Goal: Task Accomplishment & Management: Complete application form

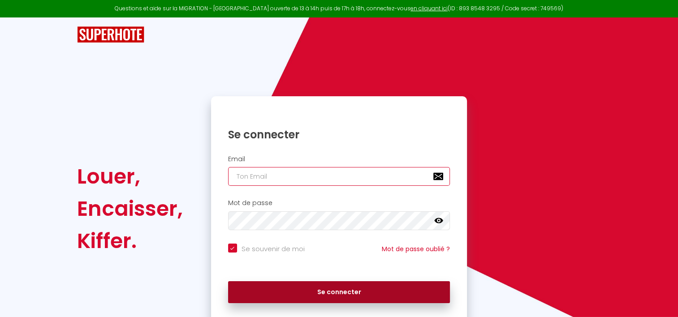
type input "[PERSON_NAME][EMAIL_ADDRESS][DOMAIN_NAME]"
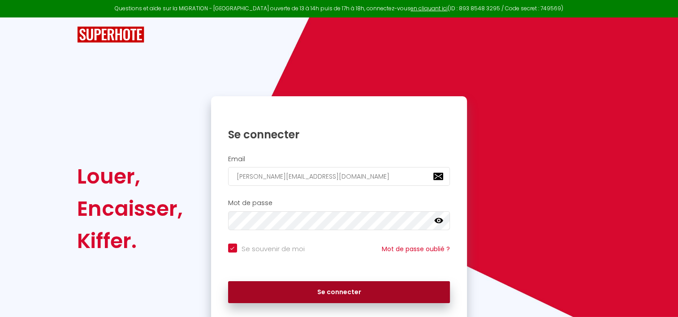
click at [333, 296] on button "Se connecter" at bounding box center [339, 292] width 222 height 22
checkbox input "true"
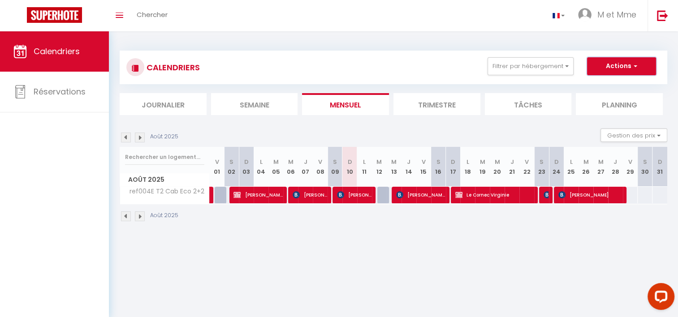
click at [644, 63] on button "Actions" at bounding box center [621, 66] width 69 height 18
click at [613, 86] on link "Nouvelle réservation" at bounding box center [612, 86] width 78 height 13
select select
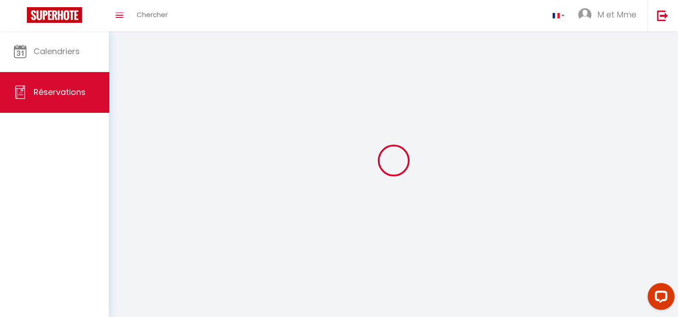
select select
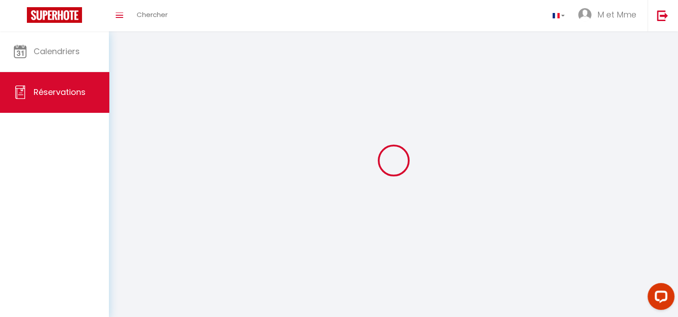
select select
checkbox input "false"
select select
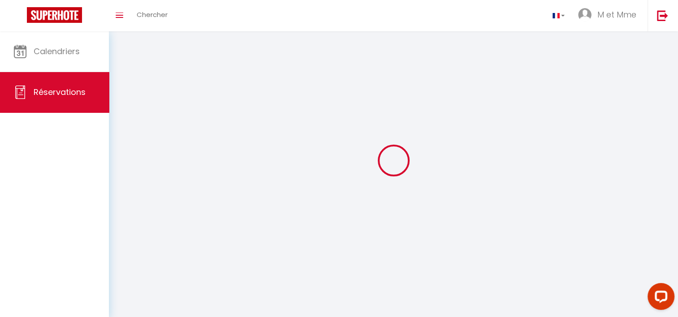
select select
checkbox input "false"
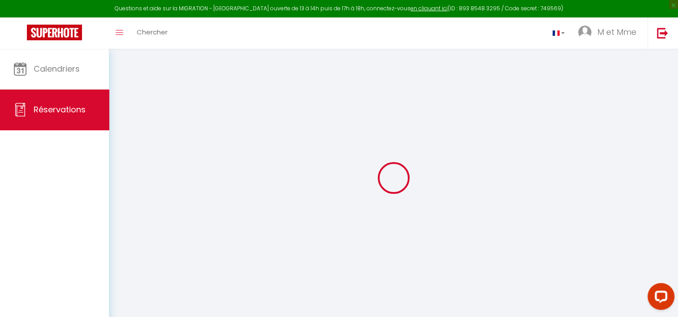
select select
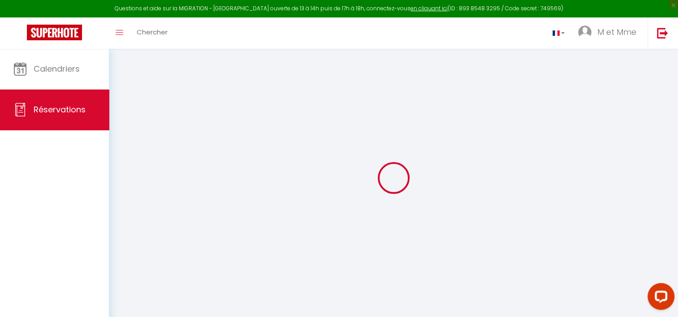
select select
checkbox input "false"
select select
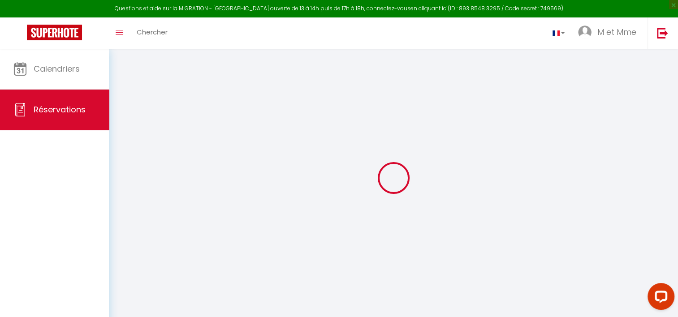
select select
checkbox input "false"
select select
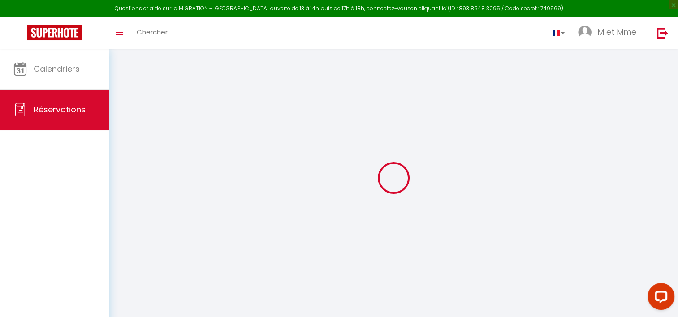
select select
checkbox input "false"
select select
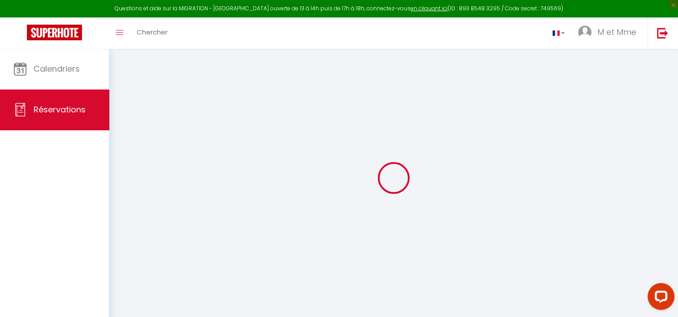
select select
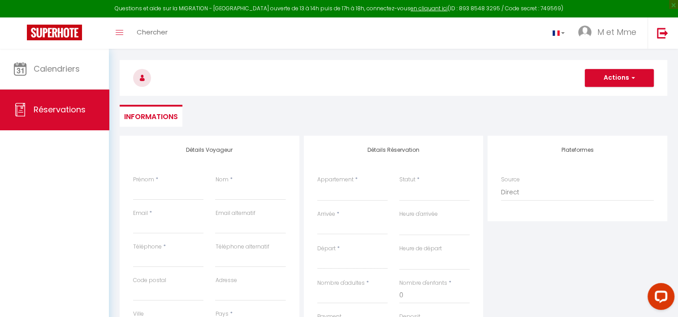
scroll to position [32, 0]
click at [155, 182] on input "Prénom" at bounding box center [168, 190] width 70 height 16
click at [152, 193] on input "Prénom" at bounding box center [168, 190] width 70 height 16
type input "NAIN"
type input "[PERSON_NAME]"
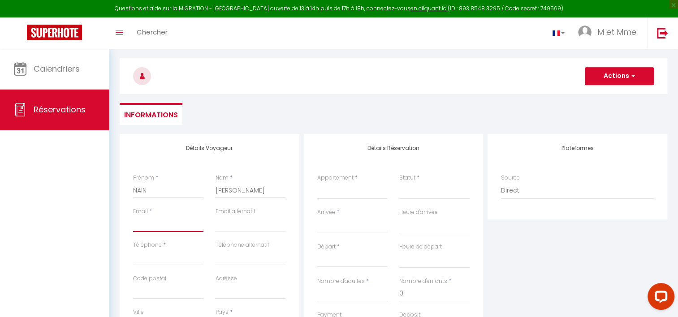
type input "[PERSON_NAME][EMAIL_ADDRESS][DOMAIN_NAME]"
type input "0661176375"
type input "49600"
type input "201, Jousselin"
type input "Beaupréau"
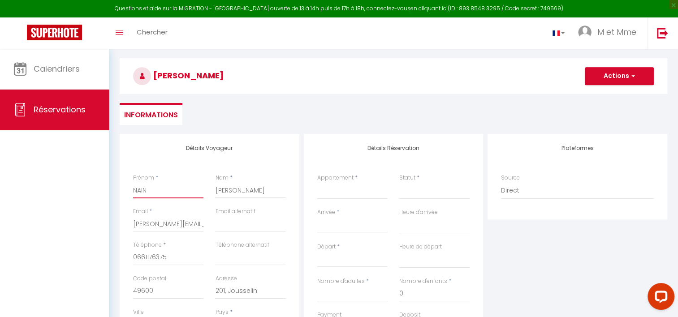
select select
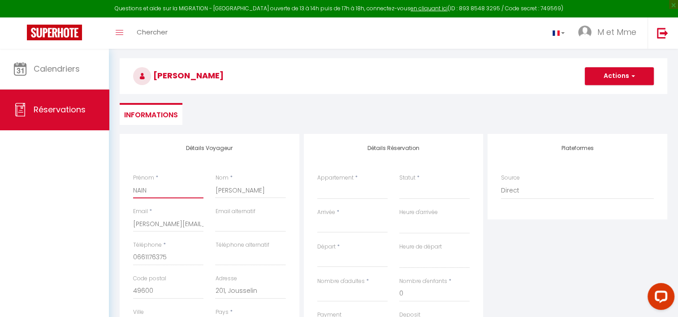
select select
checkbox input "false"
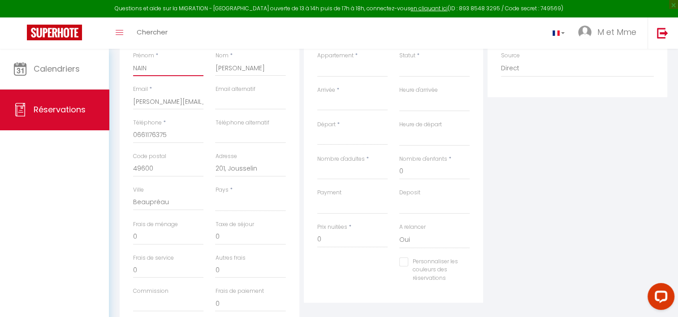
scroll to position [155, 0]
click at [245, 203] on select "[GEOGRAPHIC_DATA] [GEOGRAPHIC_DATA] [GEOGRAPHIC_DATA] [GEOGRAPHIC_DATA] [GEOGRA…" at bounding box center [250, 202] width 70 height 17
select select "FR"
click at [215, 194] on select "[GEOGRAPHIC_DATA] [GEOGRAPHIC_DATA] [GEOGRAPHIC_DATA] [GEOGRAPHIC_DATA] [GEOGRA…" at bounding box center [250, 202] width 70 height 17
select select
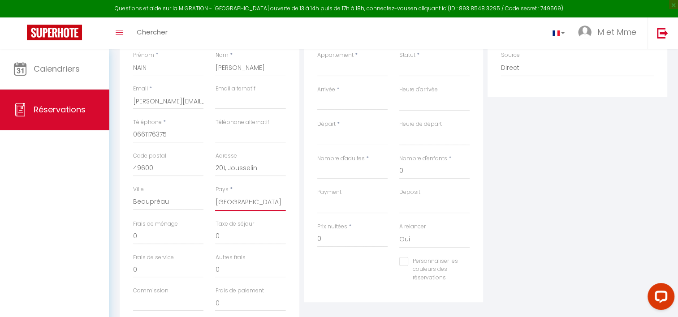
select select
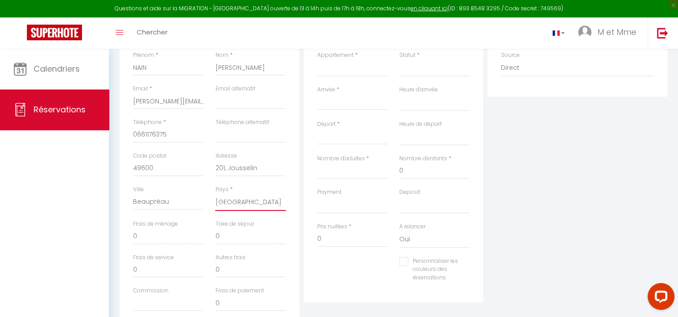
checkbox input "false"
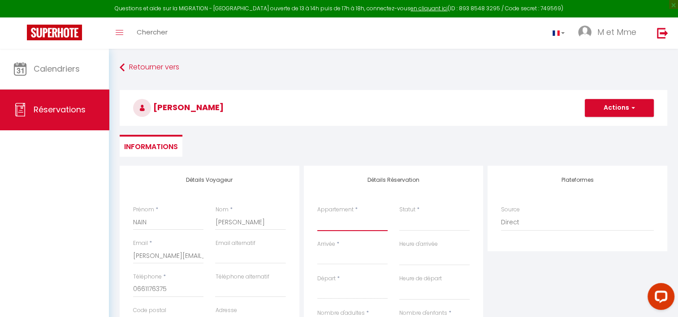
click at [339, 226] on select "ref004E T2 Cab Eco 2+2" at bounding box center [352, 222] width 70 height 17
select select "44426"
click at [317, 214] on select "ref004E T2 Cab Eco 2+2" at bounding box center [352, 222] width 70 height 17
select select
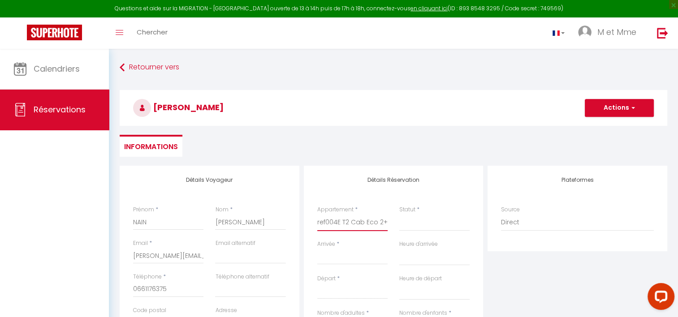
select select
checkbox input "false"
select select
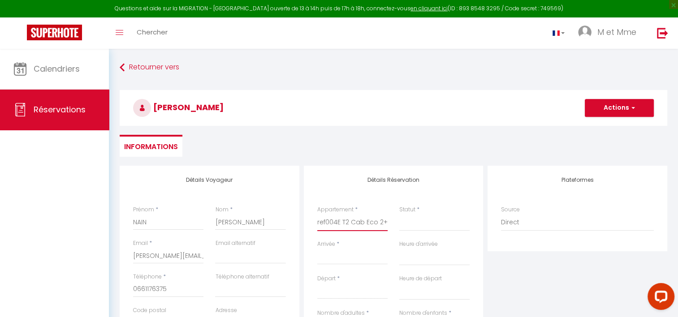
select select
checkbox input "false"
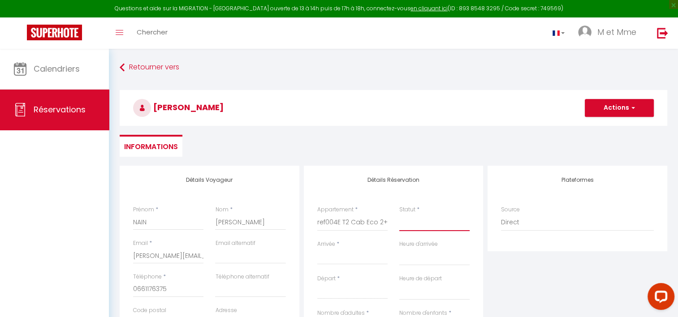
click at [441, 219] on select "Confirmé Non Confirmé [PERSON_NAME] par le voyageur No Show Request" at bounding box center [434, 222] width 70 height 17
select select "1"
click at [399, 214] on select "Confirmé Non Confirmé [PERSON_NAME] par le voyageur No Show Request" at bounding box center [434, 222] width 70 height 17
select select
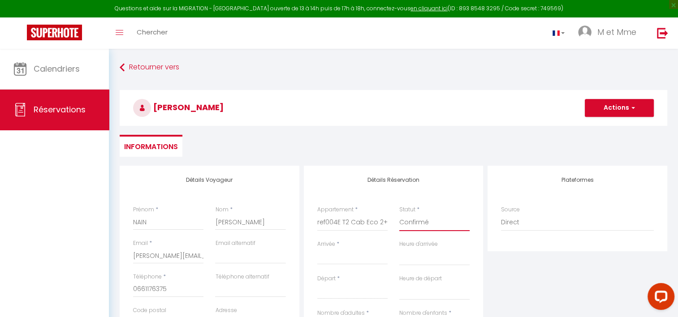
select select
checkbox input "false"
click at [330, 259] on input "Arrivée" at bounding box center [352, 258] width 70 height 12
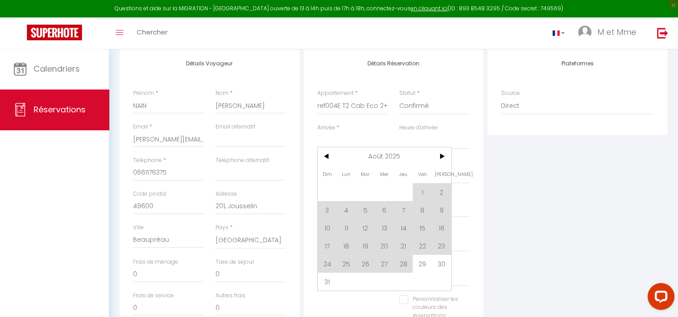
scroll to position [119, 0]
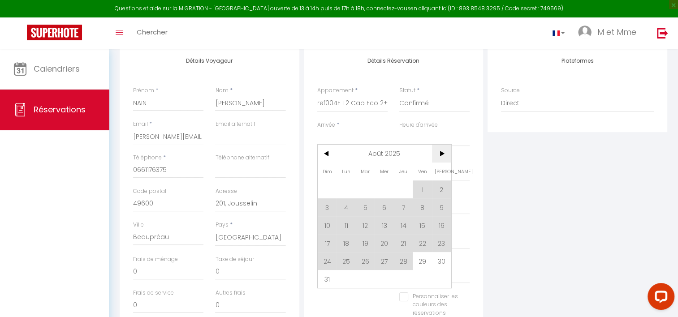
click at [443, 155] on span ">" at bounding box center [441, 154] width 19 height 18
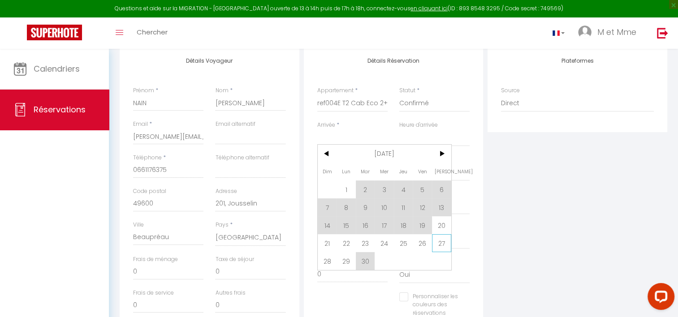
click at [444, 245] on span "27" at bounding box center [441, 243] width 19 height 18
type input "[DATE]"
select select
type input "Dim 28 Septembre 2025"
select select
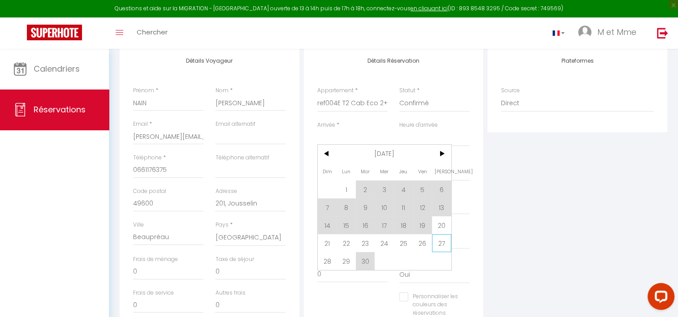
select select
checkbox input "false"
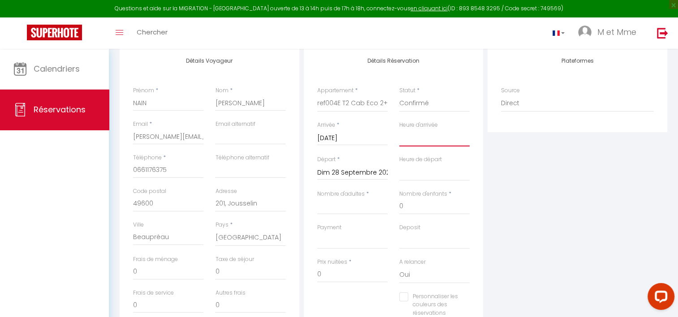
click at [424, 140] on select "00:00 00:30 01:00 01:30 02:00 02:30 03:00 03:30 04:00 04:30 05:00 05:30 06:00 0…" at bounding box center [434, 138] width 70 height 17
select select "16:00"
click at [399, 130] on select "00:00 00:30 01:00 01:30 02:00 02:30 03:00 03:30 04:00 04:30 05:00 05:30 06:00 0…" at bounding box center [434, 138] width 70 height 17
select select
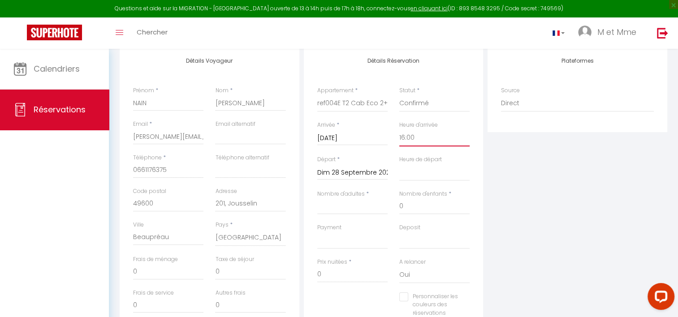
select select
checkbox input "false"
click at [350, 175] on input "Dim 28 Septembre 2025" at bounding box center [352, 173] width 70 height 12
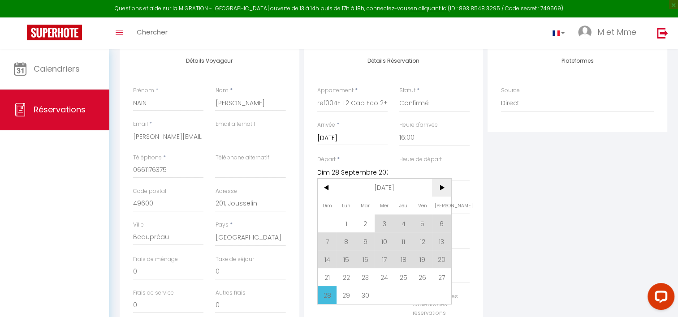
click at [442, 188] on span ">" at bounding box center [441, 188] width 19 height 18
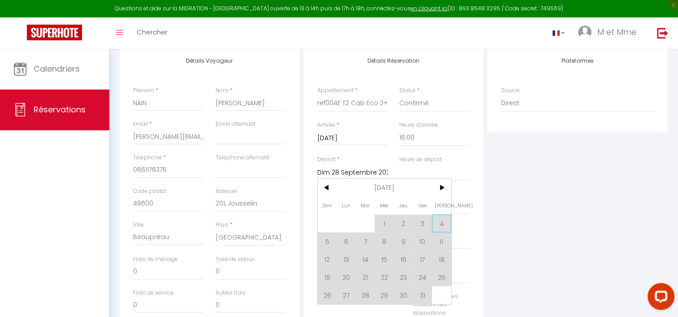
click at [442, 224] on span "4" at bounding box center [441, 224] width 19 height 18
type input "[DATE]"
select select
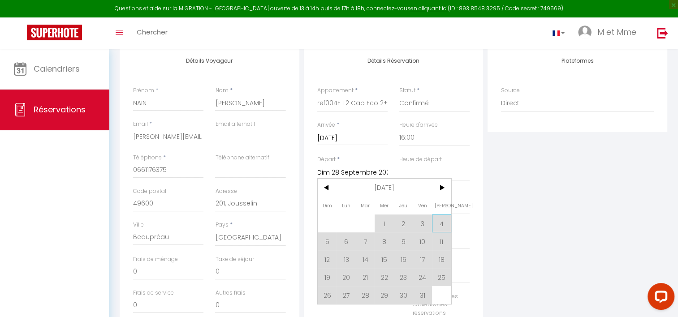
checkbox input "false"
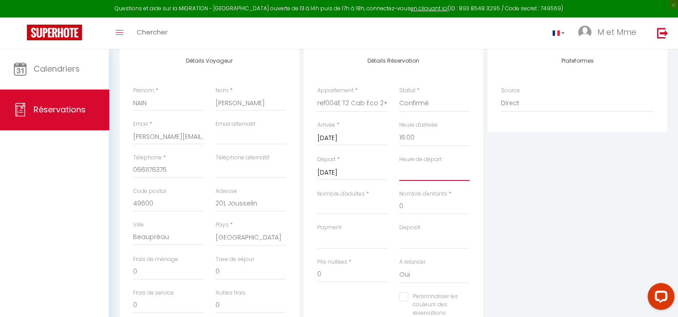
click at [430, 173] on select "00:00 00:30 01:00 01:30 02:00 02:30 03:00 03:30 04:00 04:30 05:00 05:30 06:00 0…" at bounding box center [434, 172] width 70 height 17
select select "10:00"
click at [399, 164] on select "00:00 00:30 01:00 01:30 02:00 02:30 03:00 03:30 04:00 04:30 05:00 05:30 06:00 0…" at bounding box center [434, 172] width 70 height 17
select select
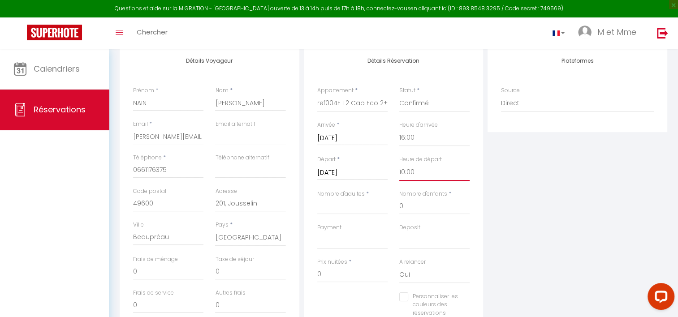
checkbox input "false"
click at [328, 204] on input "Nombre d'adultes" at bounding box center [352, 207] width 70 height 16
type input "2"
select select
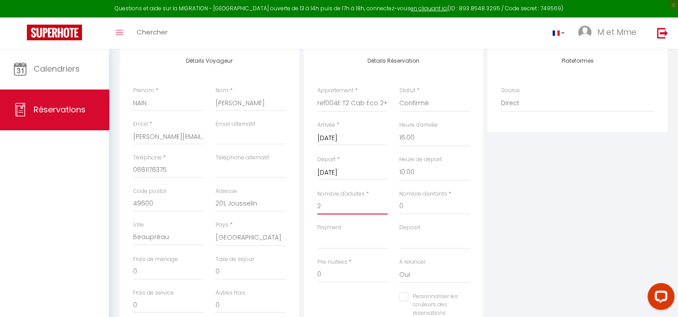
checkbox input "false"
select select
checkbox input "false"
type input "2"
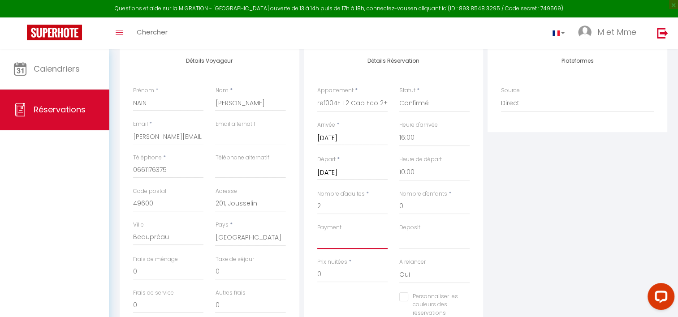
click at [348, 238] on select "OK KO" at bounding box center [352, 240] width 70 height 17
select select "12"
click at [317, 232] on select "OK KO" at bounding box center [352, 240] width 70 height 17
select select
checkbox input "false"
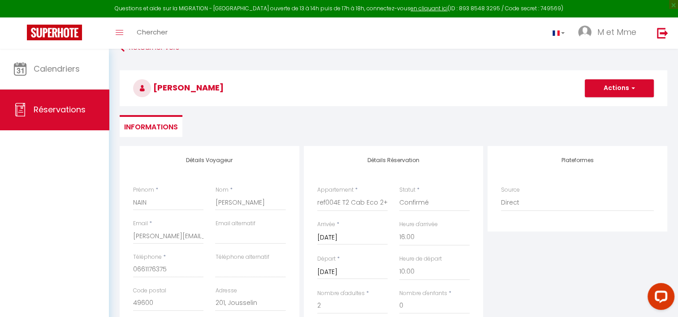
scroll to position [18, 0]
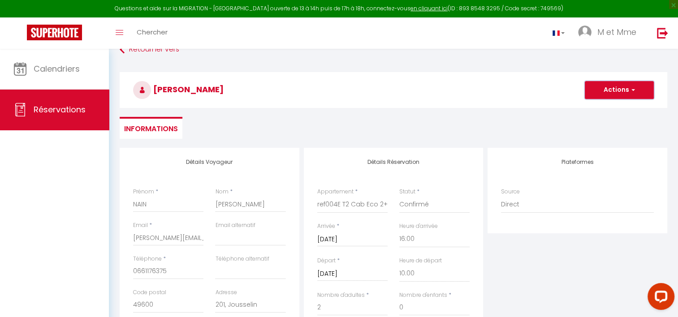
click at [641, 91] on button "Actions" at bounding box center [619, 90] width 69 height 18
click at [609, 109] on link "Enregistrer" at bounding box center [610, 110] width 71 height 12
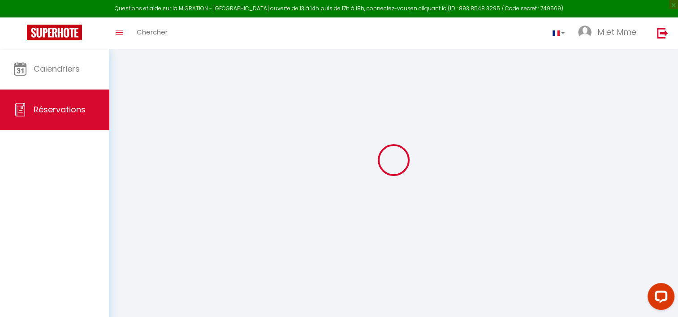
select select "not_cancelled"
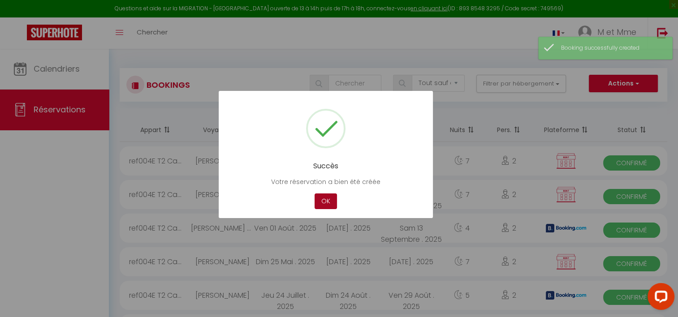
click at [326, 202] on button "OK" at bounding box center [326, 202] width 22 height 16
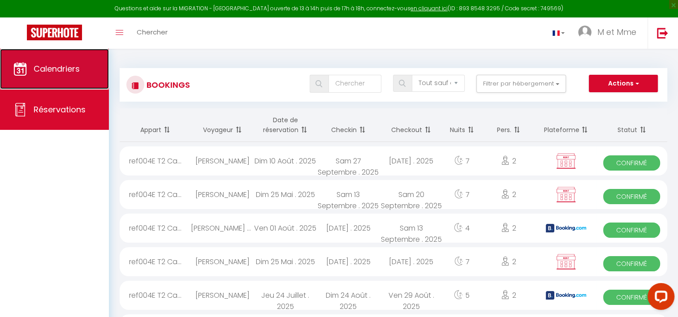
click at [60, 70] on span "Calendriers" at bounding box center [57, 68] width 46 height 11
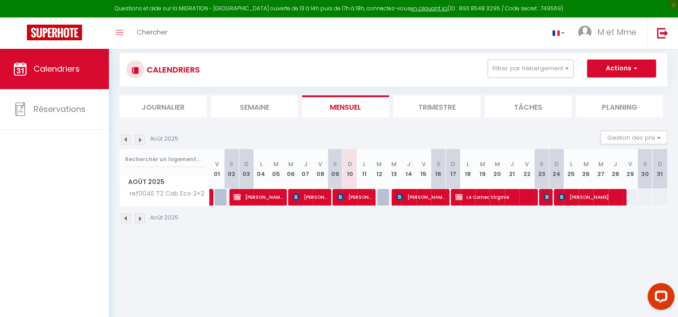
scroll to position [15, 0]
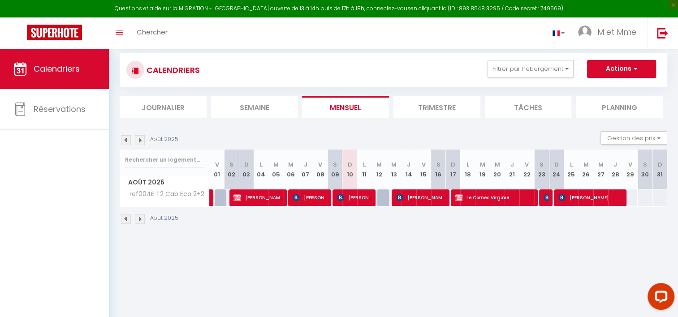
click at [141, 138] on img at bounding box center [140, 140] width 10 height 10
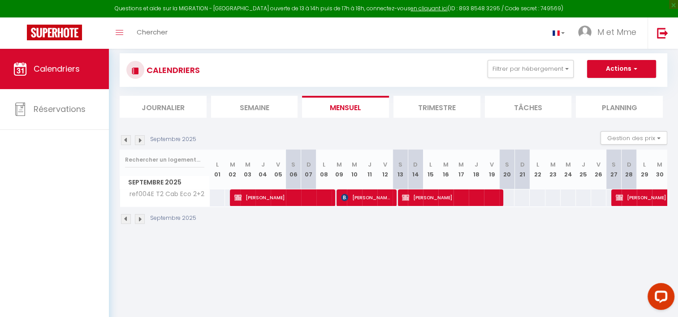
click at [141, 138] on img at bounding box center [140, 140] width 10 height 10
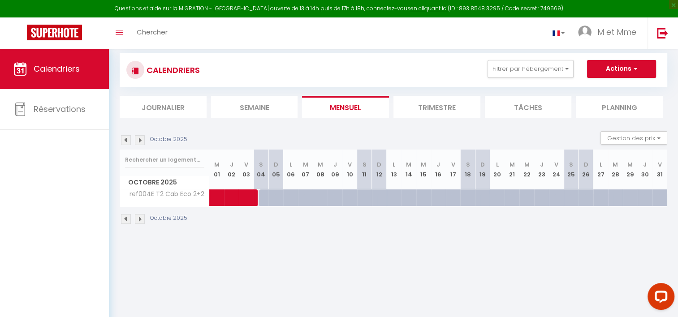
click at [123, 140] on img at bounding box center [126, 140] width 10 height 10
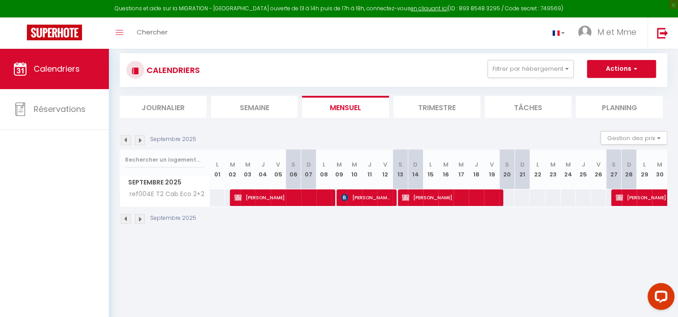
click at [124, 137] on img at bounding box center [126, 140] width 10 height 10
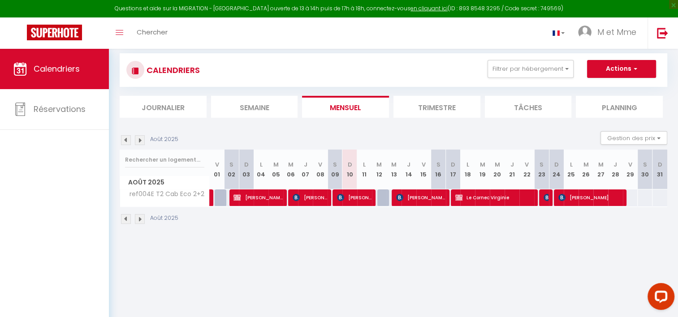
click at [141, 141] on img at bounding box center [140, 140] width 10 height 10
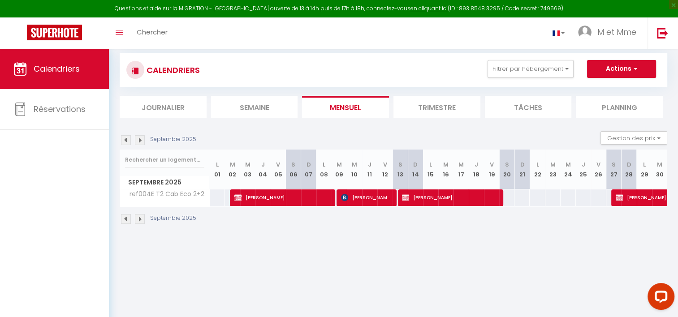
click at [124, 142] on img at bounding box center [126, 140] width 10 height 10
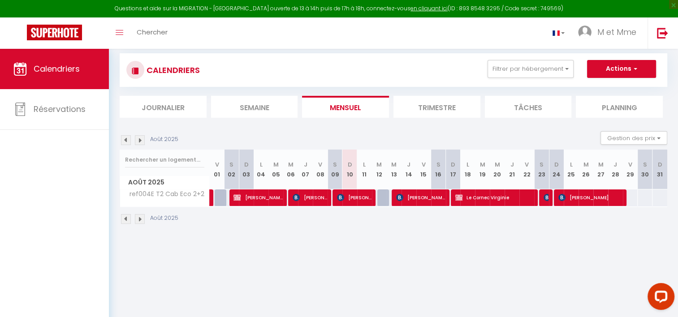
click at [125, 143] on img at bounding box center [126, 140] width 10 height 10
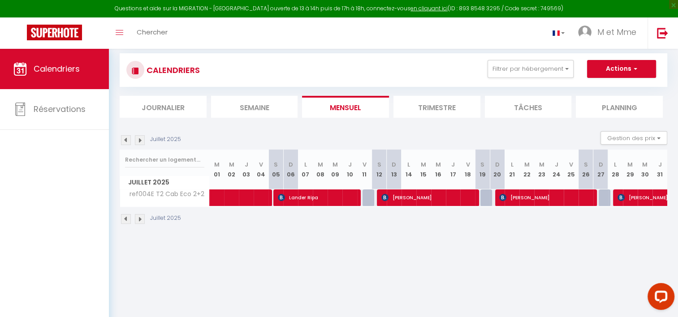
click at [139, 140] on img at bounding box center [140, 140] width 10 height 10
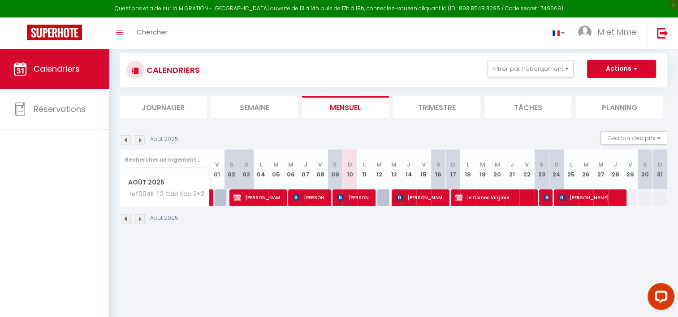
click at [123, 142] on img at bounding box center [126, 140] width 10 height 10
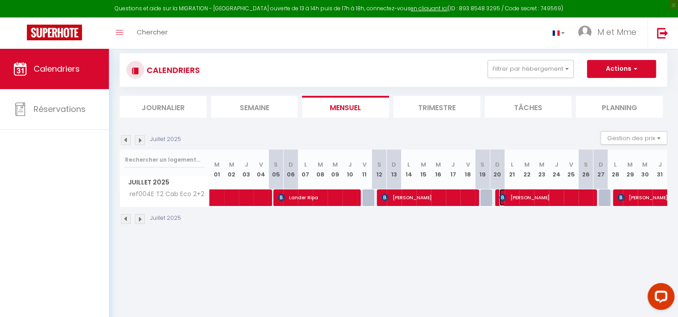
click at [554, 197] on span "[PERSON_NAME]" at bounding box center [546, 197] width 94 height 17
select select "OK"
select select "KO"
select select "0"
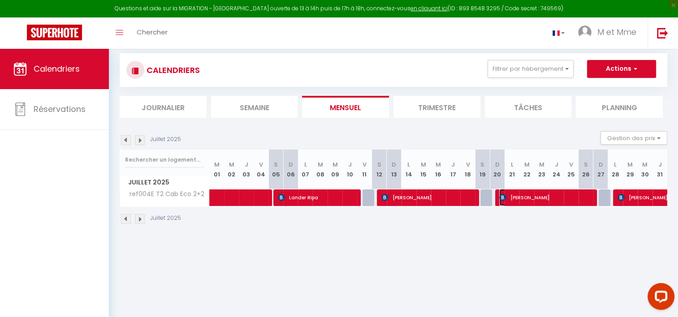
select select "1"
select select
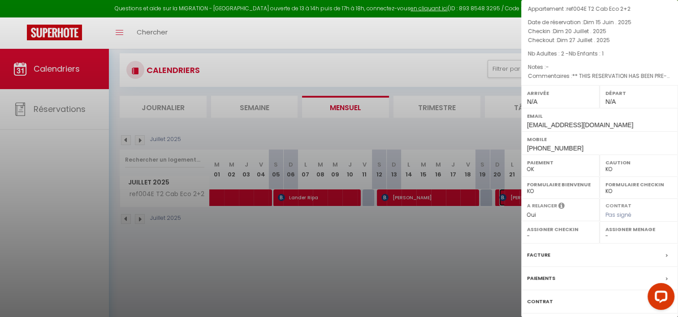
scroll to position [53, 0]
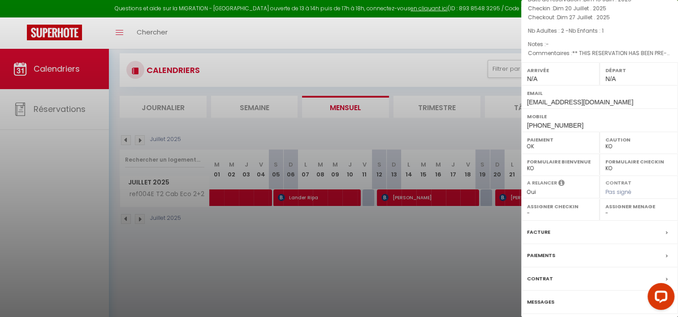
click at [658, 231] on div "Facture" at bounding box center [599, 232] width 157 height 23
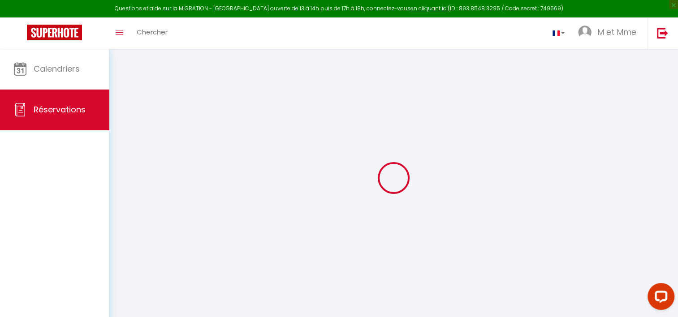
select select "taxes"
select select
checkbox input "false"
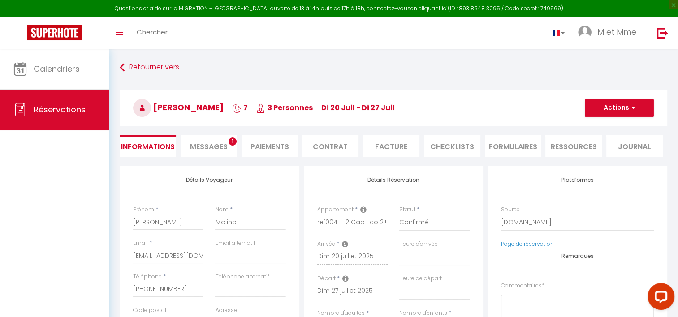
select select
checkbox input "false"
type textarea "** THIS RESERVATION HAS BEEN PRE-PAID ** BOOKING NOTE : Payment charge is EUR 5…"
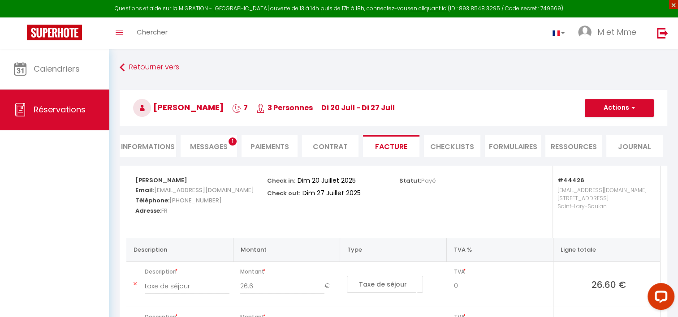
click at [672, 7] on span "×" at bounding box center [673, 4] width 9 height 9
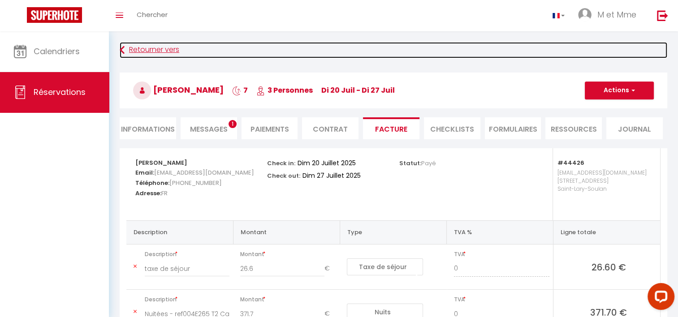
click at [121, 51] on icon at bounding box center [122, 50] width 5 height 16
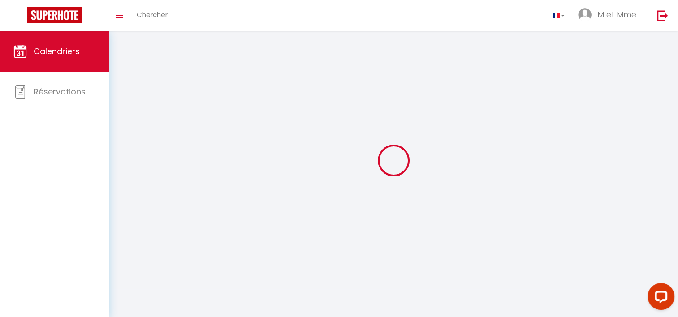
scroll to position [32, 0]
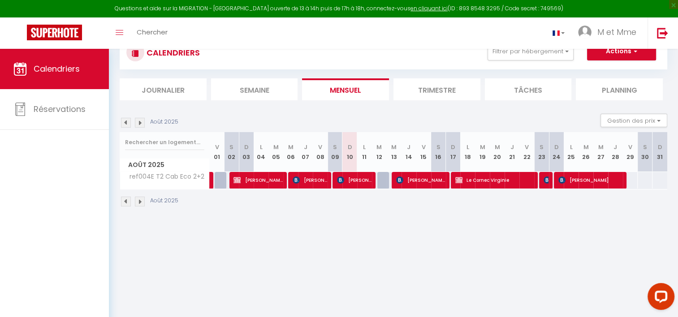
click at [127, 124] on img at bounding box center [126, 123] width 10 height 10
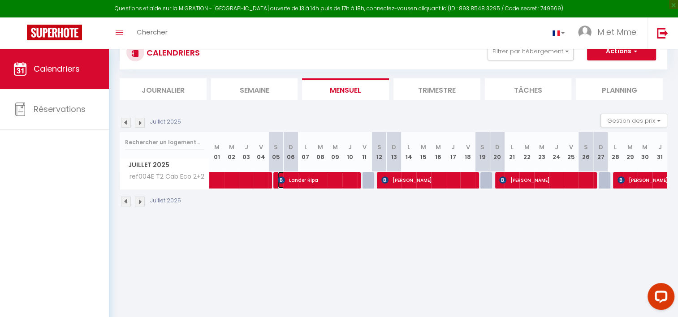
click at [314, 181] on span "Lander Ripa" at bounding box center [317, 180] width 79 height 17
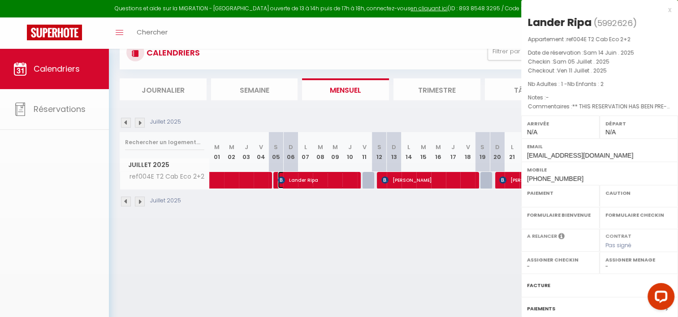
select select "OK"
select select "KO"
select select "0"
select select "1"
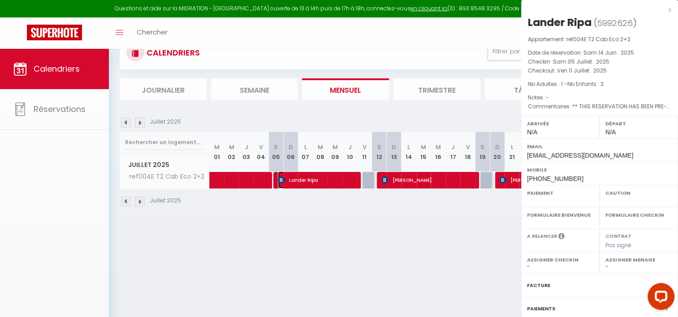
select select
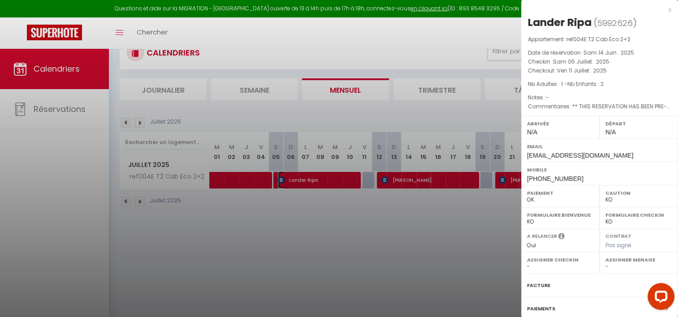
scroll to position [53, 0]
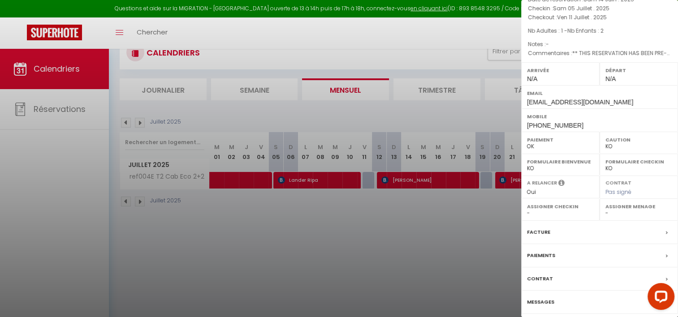
click at [666, 230] on icon at bounding box center [667, 232] width 2 height 5
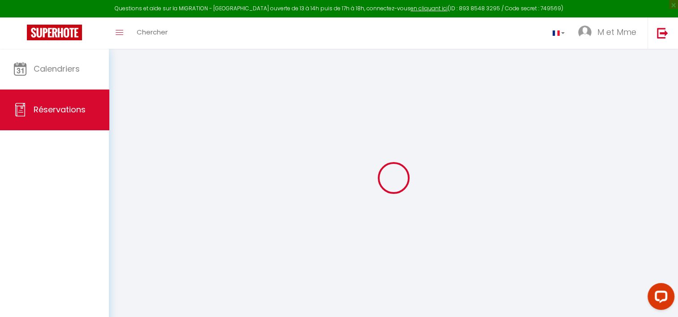
select select "taxes"
select select
checkbox input "false"
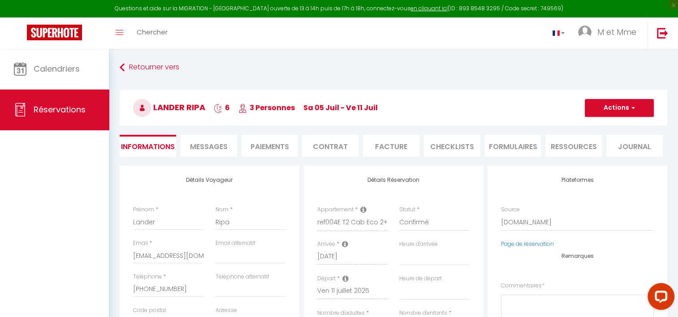
select select
checkbox input "false"
type textarea "** THIS RESERVATION HAS BEEN PRE-PAID ** Approximate time of arrival: between 1…"
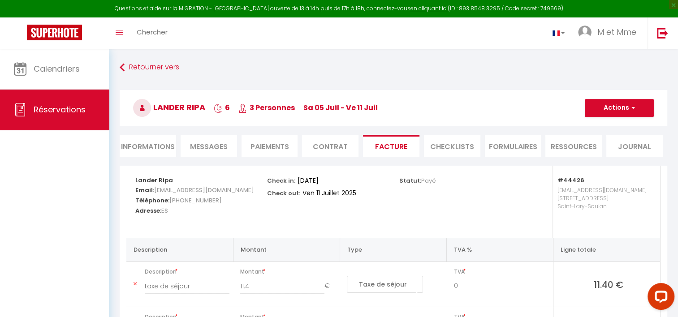
scroll to position [31, 0]
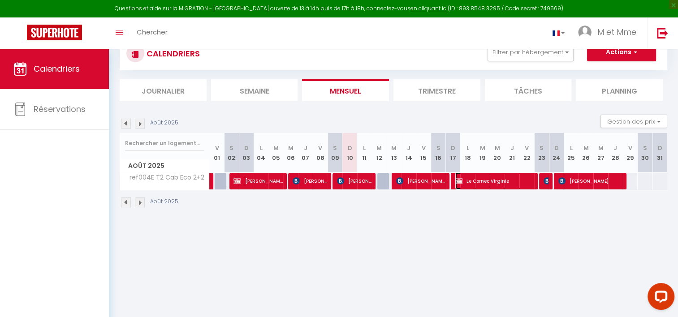
click at [501, 180] on span "Le Cornec Virginie" at bounding box center [494, 181] width 79 height 17
select select "OK"
select select "KO"
select select "0"
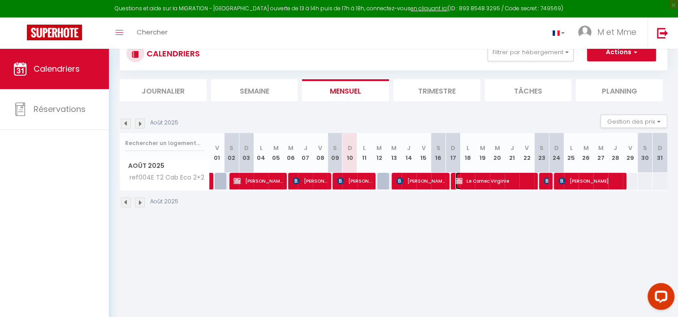
select select "1"
select select
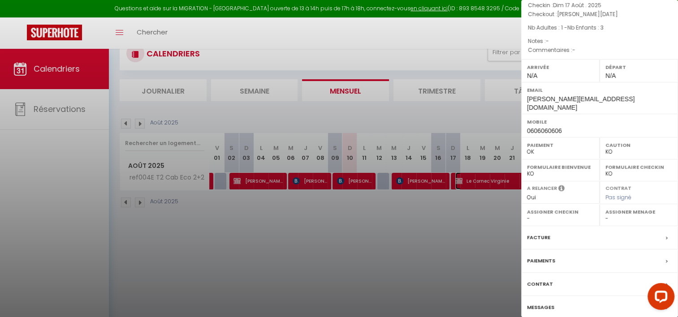
scroll to position [68, 0]
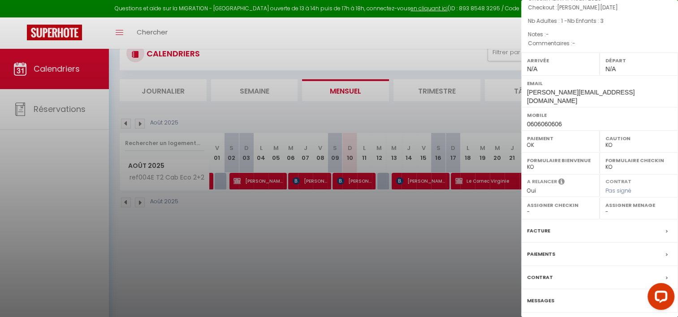
click at [658, 229] on div "Facture" at bounding box center [599, 231] width 157 height 23
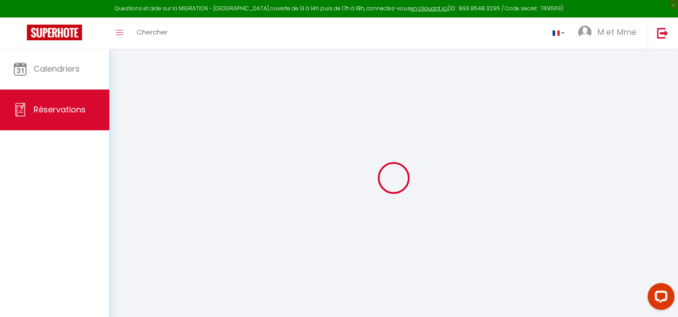
select select
checkbox input "false"
select select
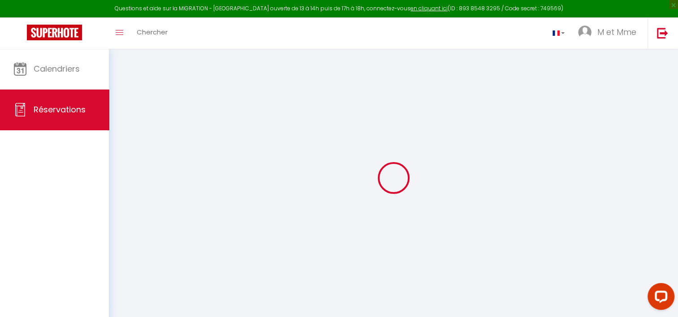
checkbox input "false"
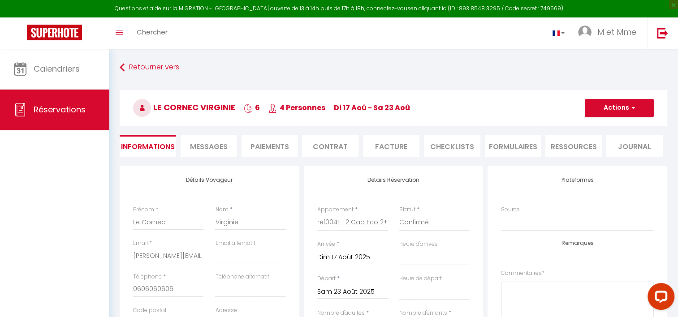
select select
checkbox input "false"
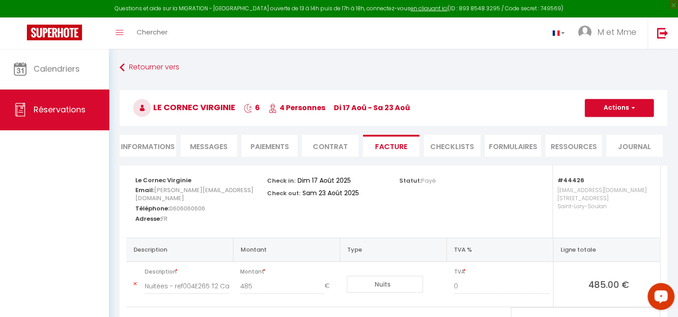
scroll to position [31, 0]
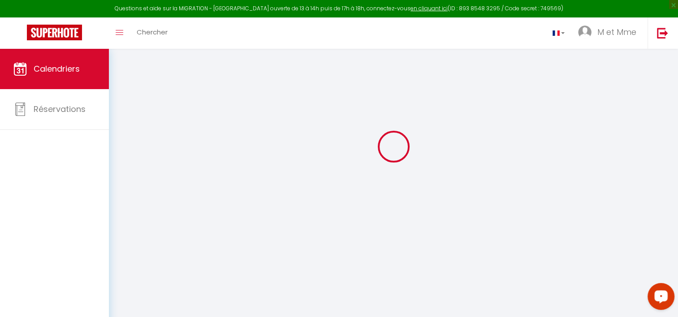
select select
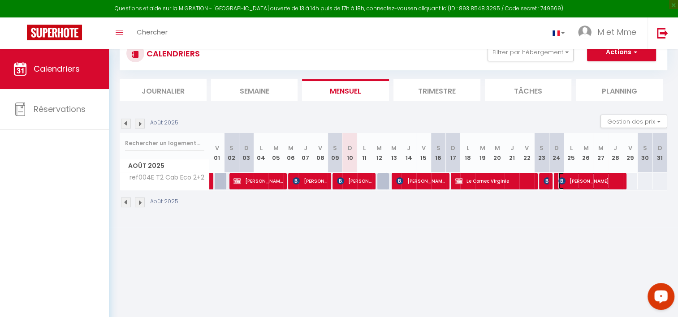
click at [591, 187] on span "[PERSON_NAME]" at bounding box center [590, 181] width 64 height 17
select select "OK"
select select "KO"
select select "0"
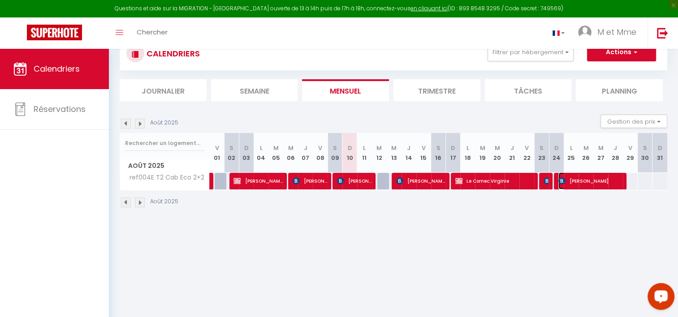
select select "1"
select select
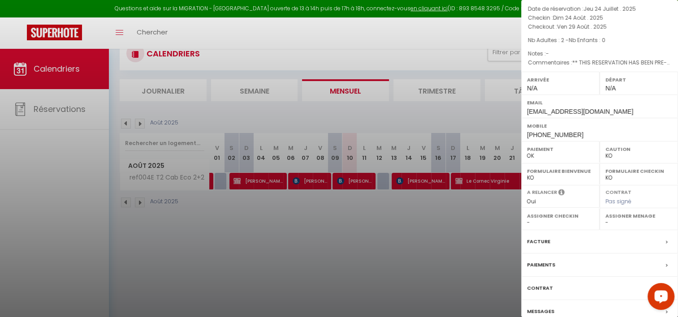
scroll to position [68, 0]
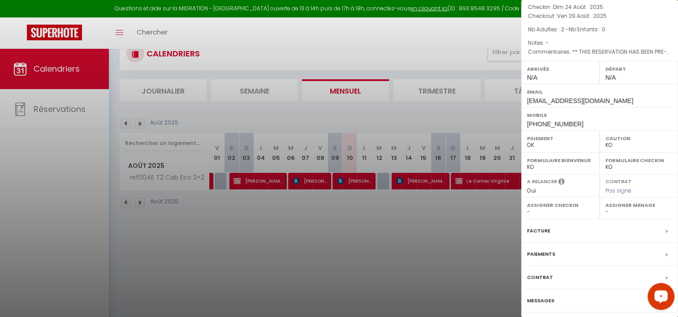
click at [666, 233] on span at bounding box center [669, 230] width 6 height 9
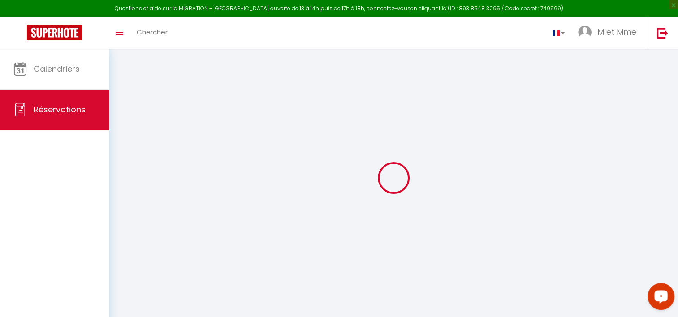
select select "taxes"
select select
checkbox input "false"
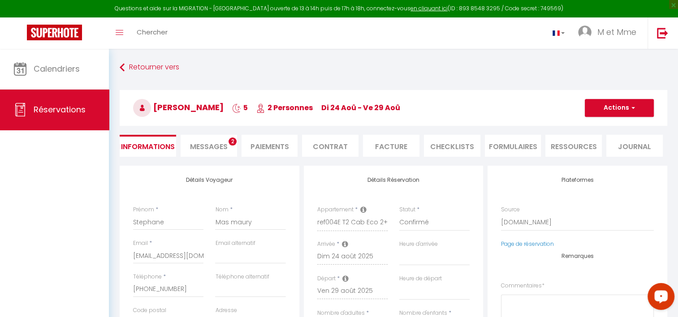
select select
checkbox input "false"
type textarea "** THIS RESERVATION HAS BEEN PRE-PAID ** You have a booker that would like free…"
